Goal: Transaction & Acquisition: Obtain resource

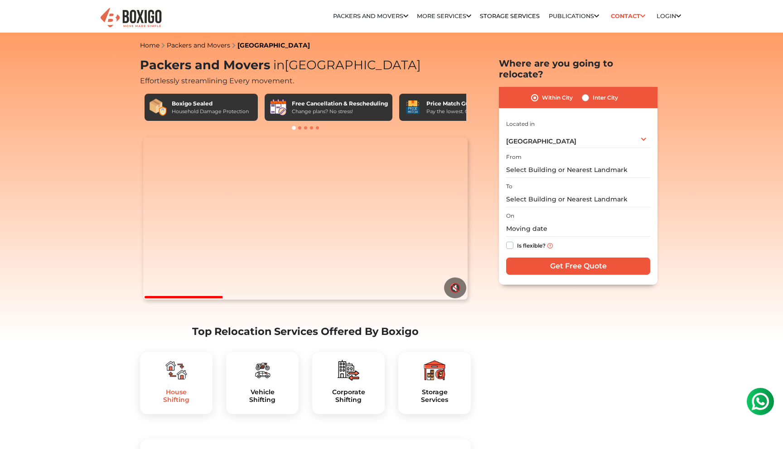
click at [182, 404] on h5 "House Shifting" at bounding box center [176, 396] width 58 height 15
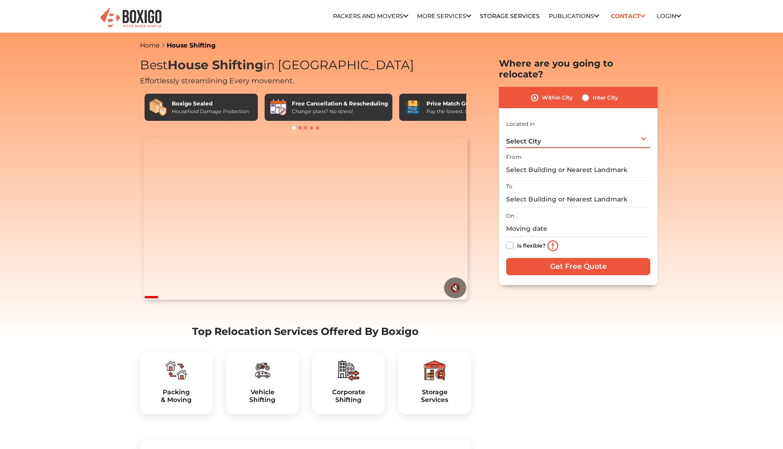
click at [640, 131] on div "Select City Select City Bangalore Bengaluru Bhopal Bhubaneswar Chennai Coimbato…" at bounding box center [578, 138] width 144 height 19
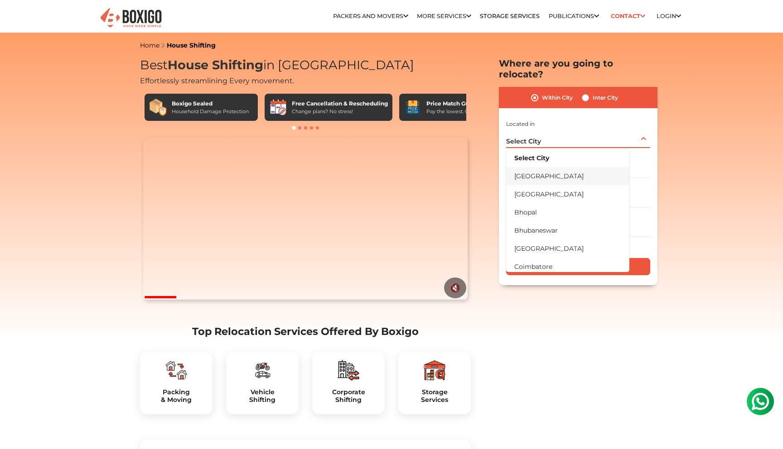
click at [568, 168] on li "[GEOGRAPHIC_DATA]" at bounding box center [567, 176] width 123 height 18
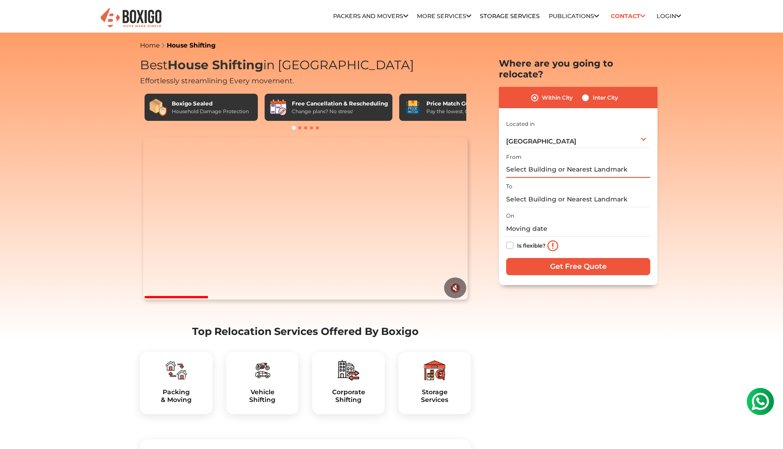
click at [624, 162] on input "text" at bounding box center [578, 170] width 144 height 16
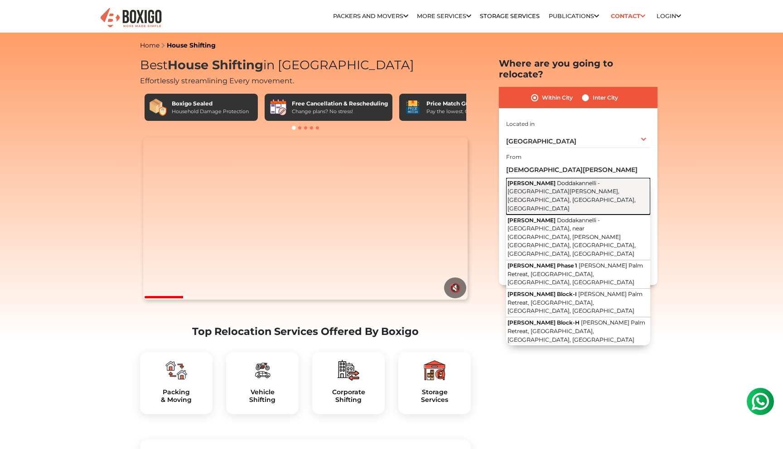
click at [620, 178] on button "Krishvi Dhavala Doddakannelli - Kaadubeesanahalli Road, Adarsh Palm Retreat, Bh…" at bounding box center [578, 196] width 144 height 37
type input "Krishvi Dhavala, Doddakannelli - Kaadubeesanahalli Road, Adarsh Palm Retreat, B…"
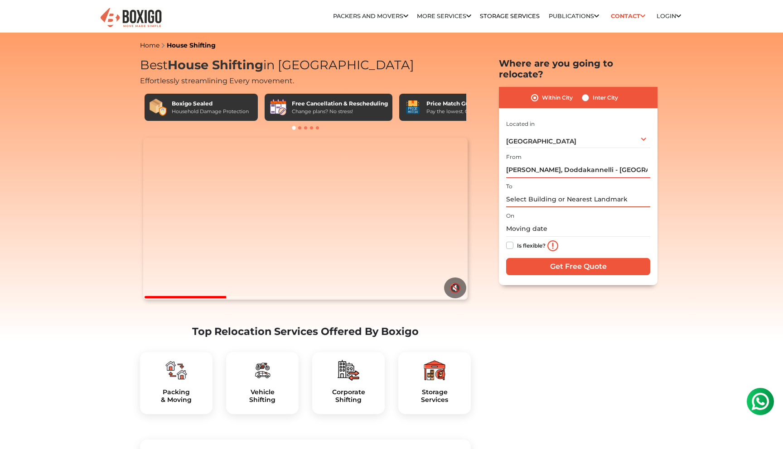
click at [567, 192] on input "text" at bounding box center [578, 200] width 144 height 16
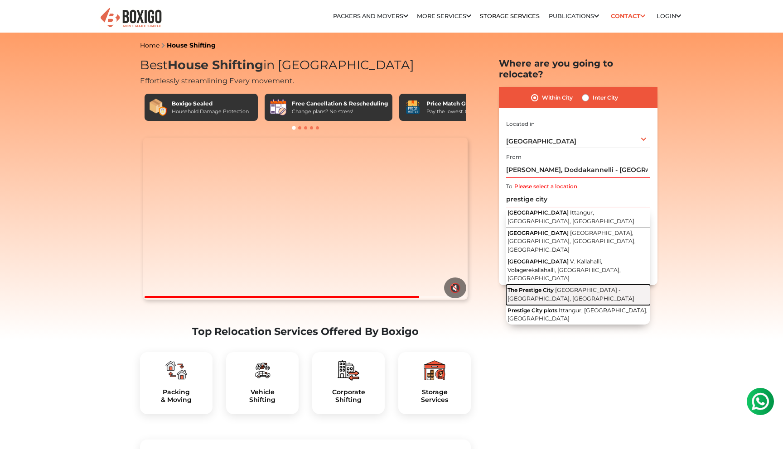
click at [552, 287] on span "The Prestige City" at bounding box center [530, 290] width 46 height 7
type input "The Prestige City, Sarjapur - Marathahalli Road, Yamare Village, Bengaluru, Kar…"
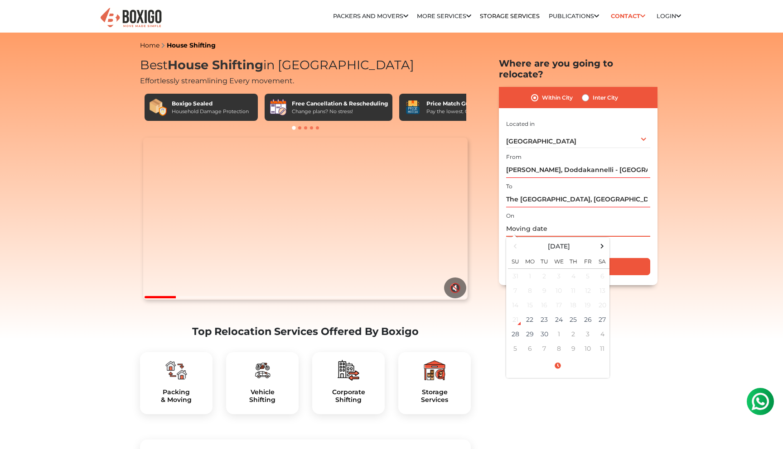
click at [526, 221] on input "text" at bounding box center [578, 229] width 144 height 16
click at [586, 313] on td "26" at bounding box center [587, 320] width 14 height 14
type input "09/26/2025 12:00 AM"
click at [607, 221] on input "09/26/2025 12:00 AM" at bounding box center [578, 229] width 144 height 16
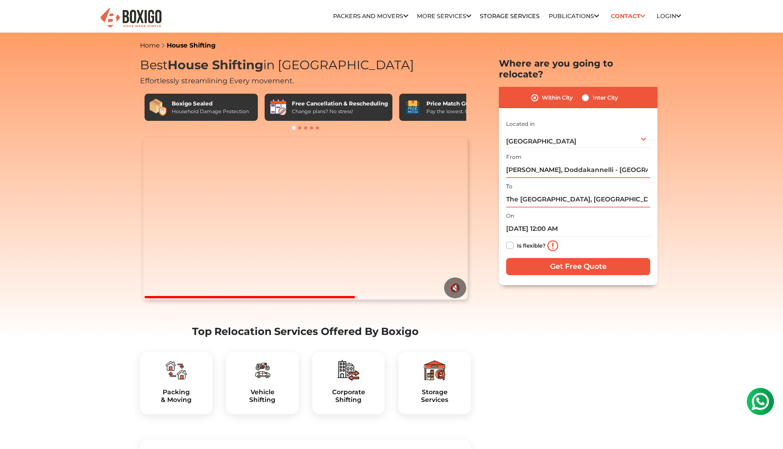
click at [517, 240] on label "Is flexible?" at bounding box center [531, 245] width 29 height 10
click at [510, 240] on input "Is flexible?" at bounding box center [509, 244] width 7 height 9
checkbox input "true"
click at [571, 258] on input "Get Free Quote" at bounding box center [578, 266] width 144 height 17
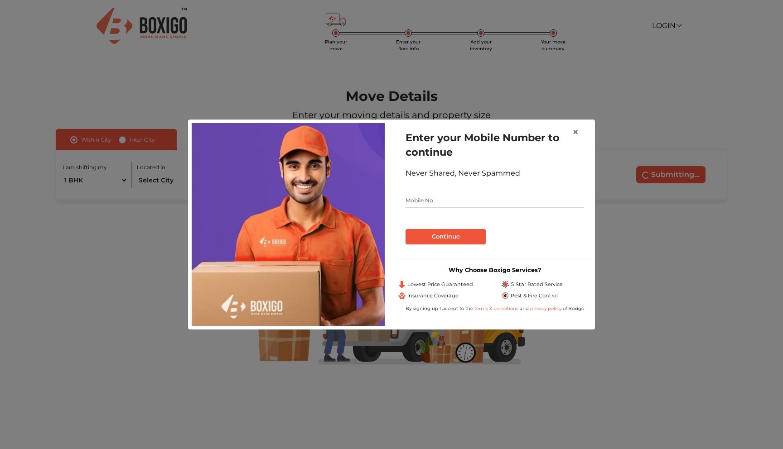
click at [421, 202] on input "text" at bounding box center [494, 200] width 178 height 14
type input "9845585426"
click at [439, 238] on button "Continue" at bounding box center [445, 236] width 80 height 15
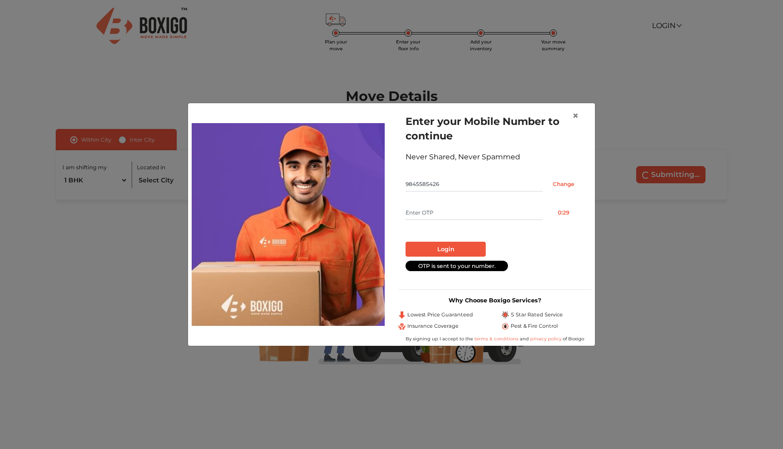
click at [446, 213] on input "text" at bounding box center [473, 213] width 137 height 14
type input "2560"
click at [442, 253] on button "Login" at bounding box center [445, 249] width 80 height 15
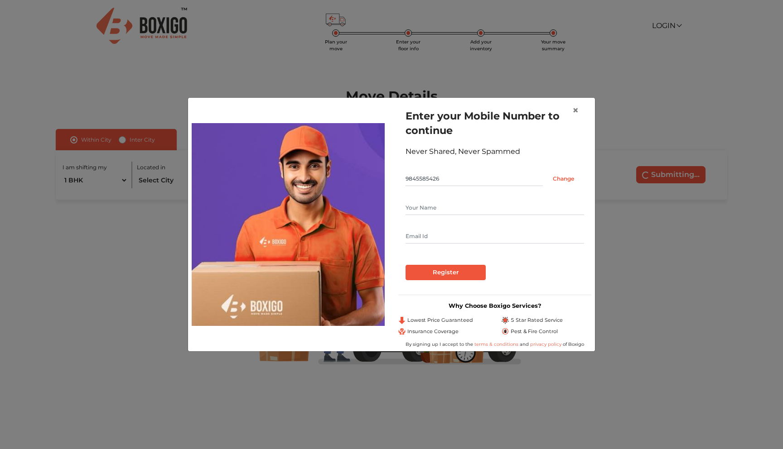
click at [444, 206] on input "text" at bounding box center [494, 208] width 178 height 14
type input "Amrita"
click at [425, 233] on input "text" at bounding box center [494, 236] width 178 height 14
type input "nanda.amrita@gmail.com"
click at [431, 270] on input "Register" at bounding box center [445, 272] width 80 height 15
